Goal: Task Accomplishment & Management: Use online tool/utility

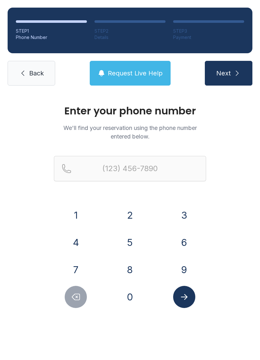
click at [133, 270] on button "8" at bounding box center [130, 270] width 22 height 22
click at [75, 211] on button "1" at bounding box center [76, 215] width 22 height 22
click at [177, 213] on button "3" at bounding box center [184, 215] width 22 height 22
click at [128, 241] on button "5" at bounding box center [130, 243] width 22 height 22
click at [77, 213] on button "1" at bounding box center [76, 215] width 22 height 22
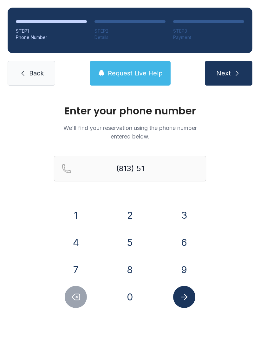
click at [186, 236] on button "6" at bounding box center [184, 243] width 22 height 22
click at [124, 243] on button "5" at bounding box center [130, 243] width 22 height 22
click at [183, 241] on button "6" at bounding box center [184, 243] width 22 height 22
click at [74, 238] on button "4" at bounding box center [76, 243] width 22 height 22
click at [73, 208] on button "1" at bounding box center [76, 215] width 22 height 22
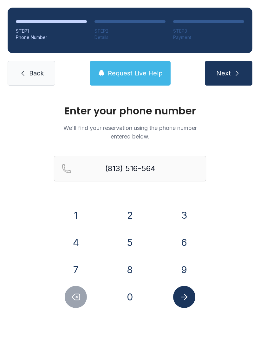
type input "[PHONE_NUMBER]"
click at [186, 291] on button "Submit lookup form" at bounding box center [184, 297] width 22 height 22
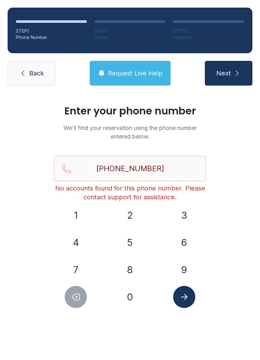
click at [234, 72] on icon "submit" at bounding box center [237, 73] width 8 height 8
click at [27, 70] on link "Back" at bounding box center [32, 73] width 48 height 25
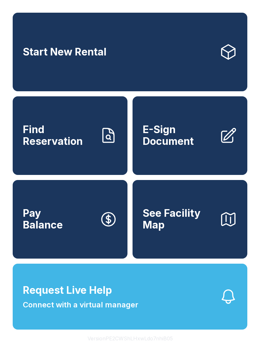
click at [166, 60] on link "Start New Rental" at bounding box center [130, 52] width 235 height 79
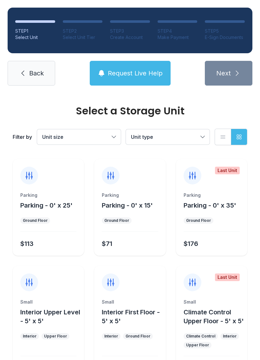
click at [29, 71] on span "Back" at bounding box center [36, 73] width 15 height 9
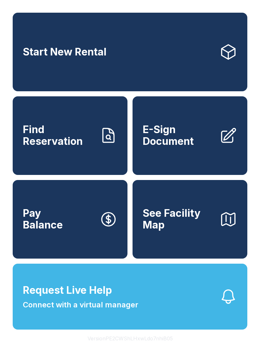
click at [74, 147] on span "Find Reservation" at bounding box center [59, 135] width 72 height 23
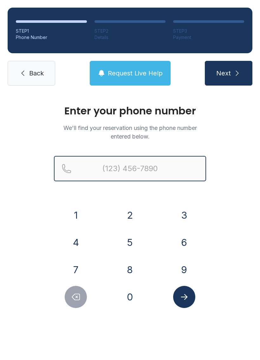
click at [126, 166] on input "Reservation phone number" at bounding box center [130, 168] width 152 height 25
type input "("
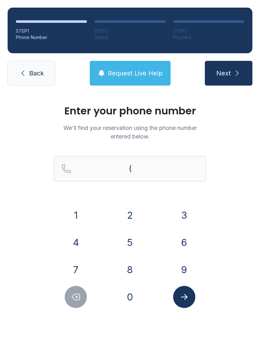
click at [232, 211] on div "Enter your phone number We'll find your reservation using the phone number ente…" at bounding box center [130, 213] width 260 height 240
click at [136, 271] on button "8" at bounding box center [130, 270] width 22 height 22
click at [79, 208] on button "1" at bounding box center [76, 215] width 22 height 22
click at [189, 204] on div "3" at bounding box center [184, 215] width 44 height 22
click at [130, 244] on button "5" at bounding box center [130, 243] width 22 height 22
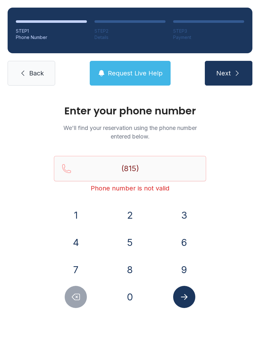
click at [76, 209] on button "1" at bounding box center [76, 215] width 22 height 22
click at [182, 239] on button "6" at bounding box center [184, 243] width 22 height 22
click at [129, 247] on button "5" at bounding box center [130, 243] width 22 height 22
click at [182, 245] on button "6" at bounding box center [184, 243] width 22 height 22
click at [73, 291] on button "Delete number" at bounding box center [76, 297] width 22 height 22
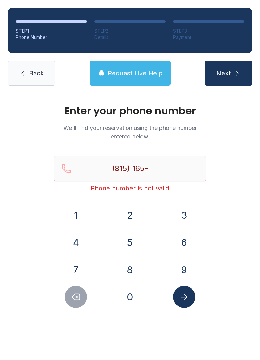
click at [73, 290] on button "Delete number" at bounding box center [76, 297] width 22 height 22
click at [75, 287] on button "Delete number" at bounding box center [76, 297] width 22 height 22
click at [74, 287] on button "Delete number" at bounding box center [76, 297] width 22 height 22
click at [74, 289] on button "Delete number" at bounding box center [76, 297] width 22 height 22
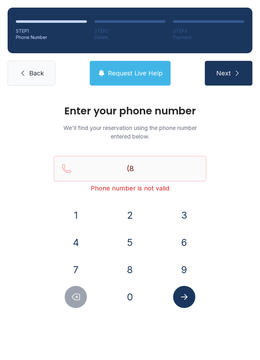
click at [78, 211] on button "1" at bounding box center [76, 215] width 22 height 22
click at [189, 208] on button "3" at bounding box center [184, 215] width 22 height 22
click at [134, 244] on button "5" at bounding box center [130, 243] width 22 height 22
click at [75, 204] on button "1" at bounding box center [76, 215] width 22 height 22
click at [184, 239] on button "6" at bounding box center [184, 243] width 22 height 22
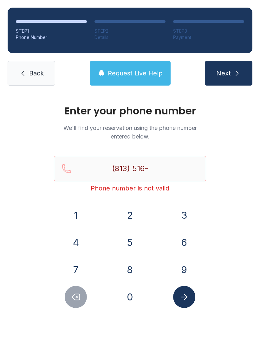
click at [124, 243] on button "5" at bounding box center [130, 243] width 22 height 22
click at [187, 242] on button "6" at bounding box center [184, 243] width 22 height 22
click at [85, 238] on button "4" at bounding box center [76, 243] width 22 height 22
click at [76, 204] on button "1" at bounding box center [76, 215] width 22 height 22
type input "[PHONE_NUMBER]"
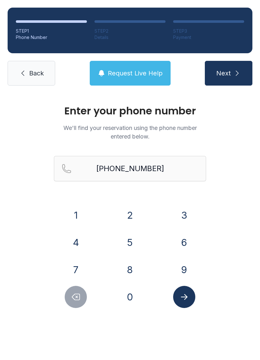
click at [186, 308] on button "Submit lookup form" at bounding box center [184, 297] width 22 height 22
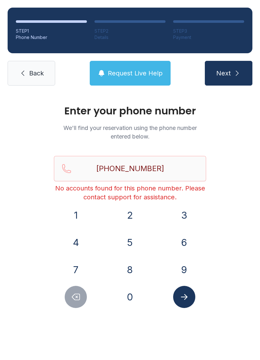
click at [191, 295] on button "Submit lookup form" at bounding box center [184, 297] width 22 height 22
click at [29, 72] on span "Back" at bounding box center [36, 73] width 15 height 9
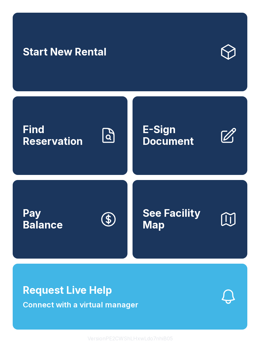
click at [72, 134] on span "Find Reservation" at bounding box center [59, 135] width 72 height 23
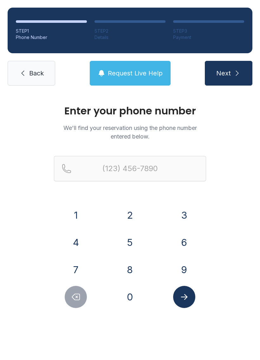
click at [84, 277] on button "7" at bounding box center [76, 270] width 22 height 22
click at [80, 285] on div "1 2 3 4 5 6 7 8 9 0" at bounding box center [130, 256] width 152 height 104
click at [76, 280] on button "7" at bounding box center [76, 270] width 22 height 22
click at [79, 283] on div "1 2 3 4 5 6 7 8 9 0" at bounding box center [130, 256] width 152 height 104
click at [81, 298] on button "Delete number" at bounding box center [76, 297] width 22 height 22
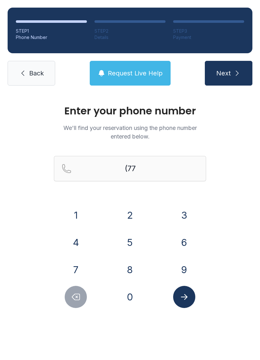
type input "(7"
click at [81, 298] on icon "Delete number" at bounding box center [76, 297] width 10 height 10
click at [80, 307] on button "Delete number" at bounding box center [76, 297] width 22 height 22
click at [127, 270] on button "8" at bounding box center [130, 270] width 22 height 22
click at [81, 262] on button "7" at bounding box center [76, 270] width 22 height 22
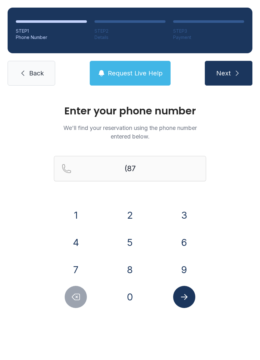
click at [79, 232] on button "4" at bounding box center [76, 243] width 22 height 22
click at [86, 201] on div "(874)" at bounding box center [130, 179] width 152 height 46
click at [81, 212] on button "1" at bounding box center [76, 215] width 22 height 22
click at [75, 239] on button "4" at bounding box center [76, 243] width 22 height 22
click at [79, 243] on button "4" at bounding box center [76, 243] width 22 height 22
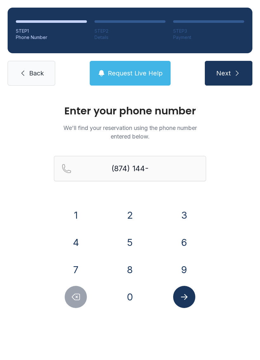
click at [81, 267] on button "7" at bounding box center [76, 270] width 22 height 22
click at [135, 210] on button "2" at bounding box center [130, 215] width 22 height 22
type input "(874) 144-72"
click at [185, 299] on icon "Submit lookup form" at bounding box center [184, 297] width 7 height 6
click at [245, 204] on div "Enter your phone number We'll find your reservation using the phone number ente…" at bounding box center [130, 213] width 260 height 240
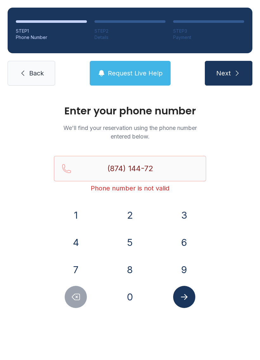
click at [184, 288] on button "Submit lookup form" at bounding box center [184, 297] width 22 height 22
click at [245, 227] on div "Enter your phone number We'll find your reservation using the phone number ente…" at bounding box center [130, 213] width 260 height 240
click at [188, 306] on button "Submit lookup form" at bounding box center [184, 297] width 22 height 22
click at [33, 85] on link "Back" at bounding box center [32, 73] width 48 height 25
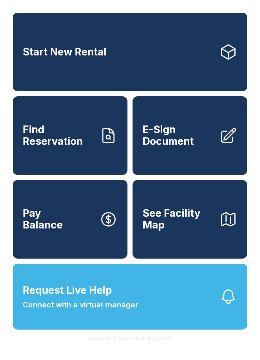
click at [45, 311] on span "Connect with a virtual manager" at bounding box center [80, 304] width 115 height 11
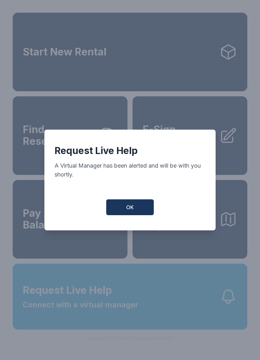
click at [131, 211] on span "OK" at bounding box center [130, 208] width 8 height 8
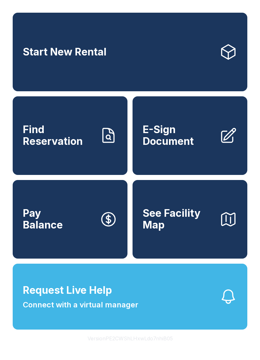
click at [234, 306] on icon "button" at bounding box center [228, 297] width 18 height 18
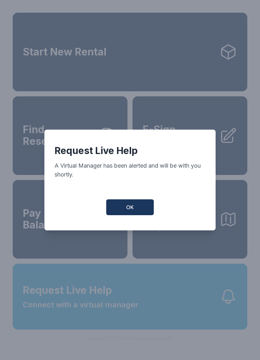
click at [128, 205] on button "OK" at bounding box center [130, 207] width 48 height 16
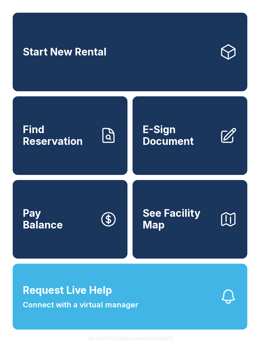
click at [32, 311] on span "Connect with a virtual manager" at bounding box center [80, 304] width 115 height 11
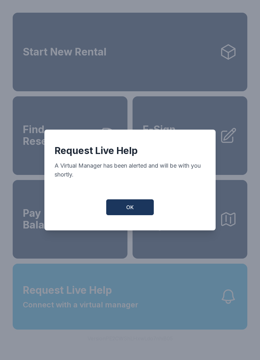
click at [121, 210] on button "OK" at bounding box center [130, 207] width 48 height 16
